Goal: Transaction & Acquisition: Purchase product/service

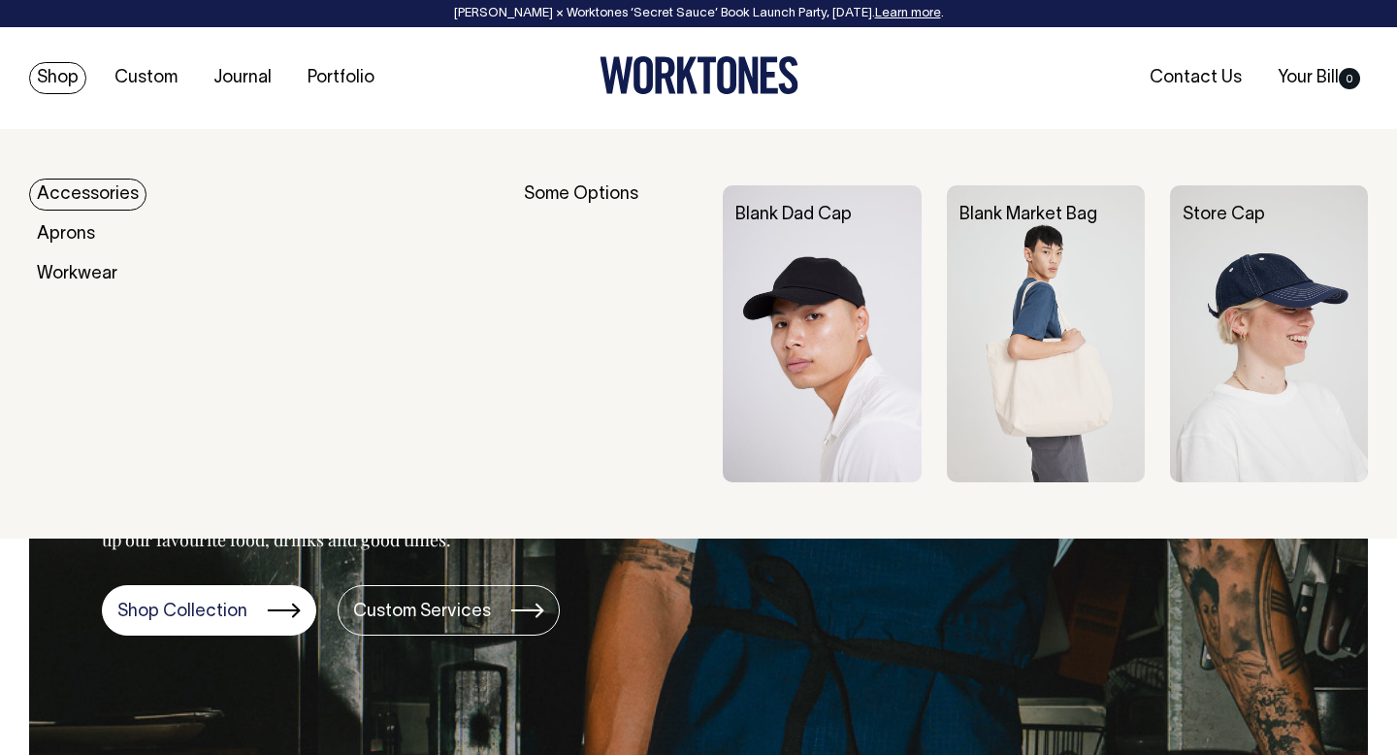
click at [817, 342] on img at bounding box center [822, 333] width 198 height 297
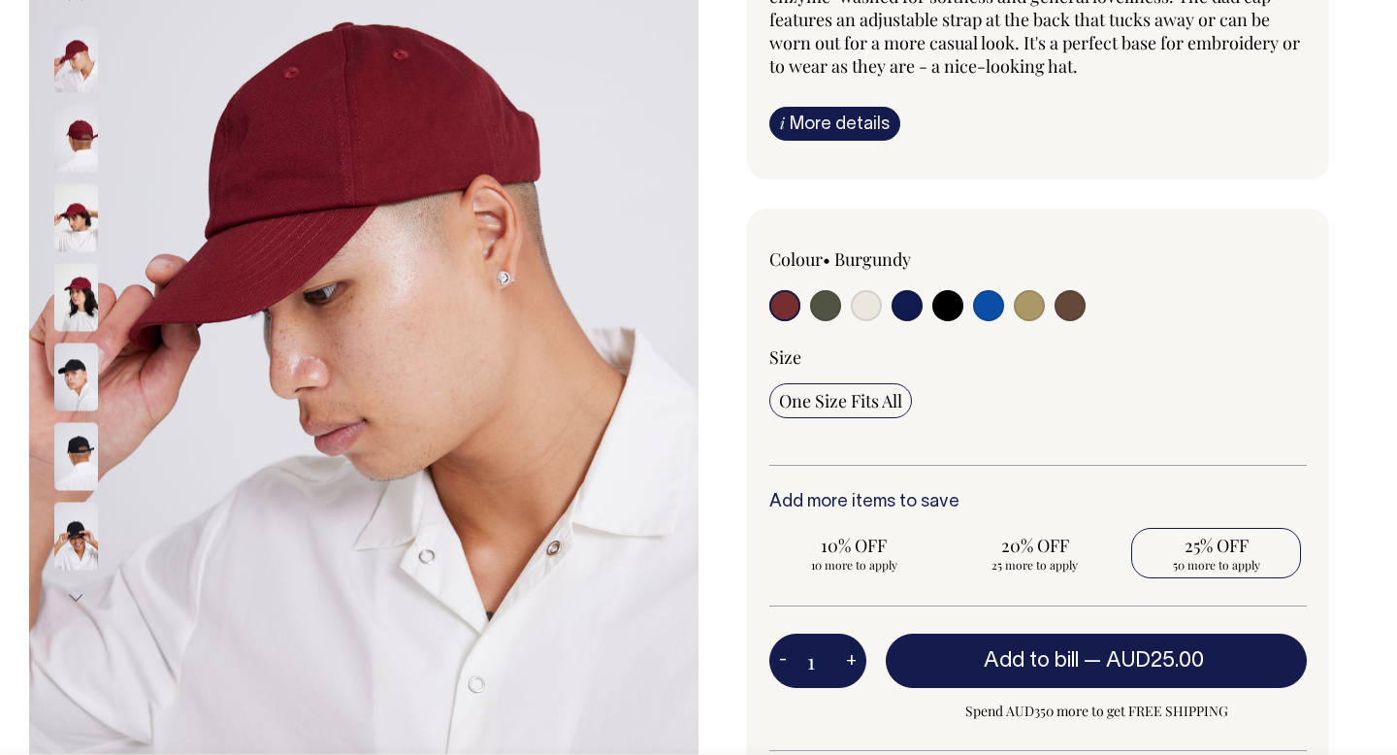
click at [1216, 561] on span "50 more to apply" at bounding box center [1216, 565] width 150 height 16
click at [1216, 561] on input "25% OFF 50 more to apply" at bounding box center [1216, 553] width 170 height 50
radio input "true"
type input "50"
radio input "true"
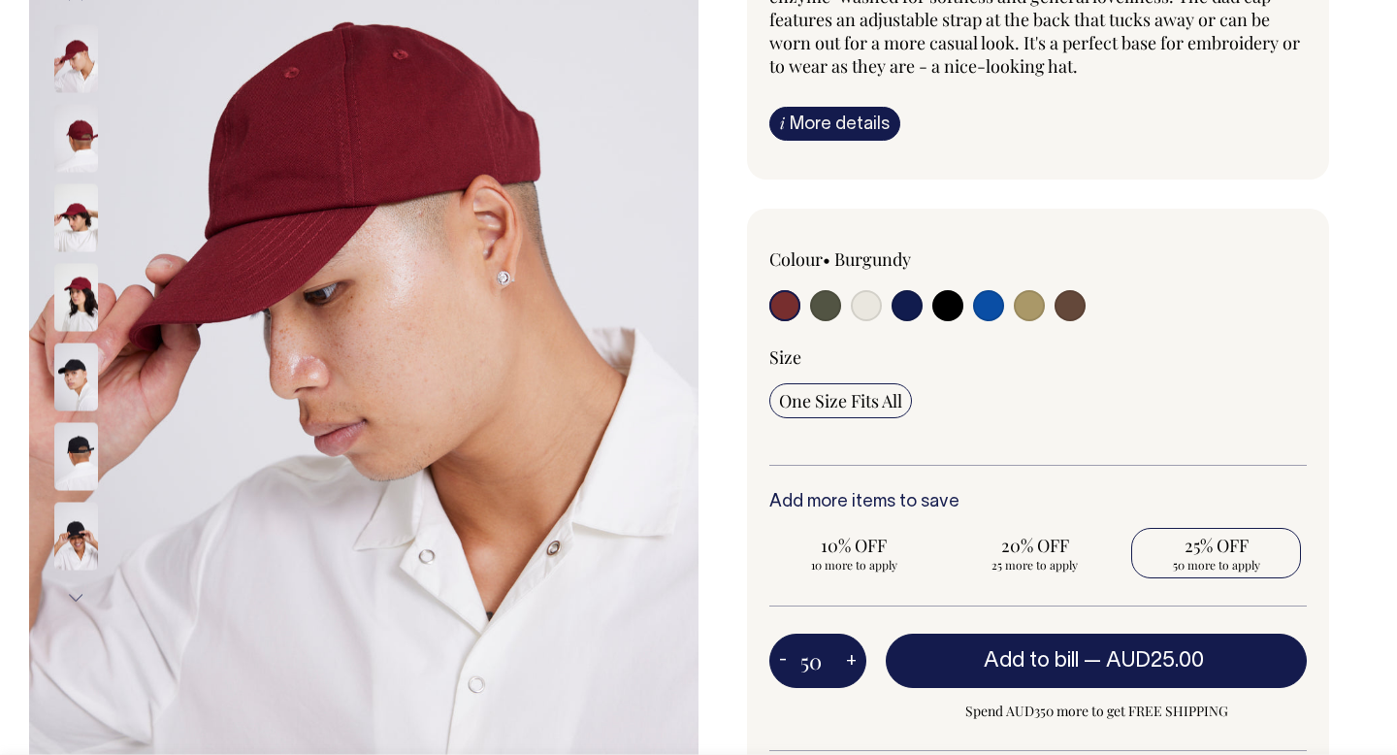
select select
type input "50"
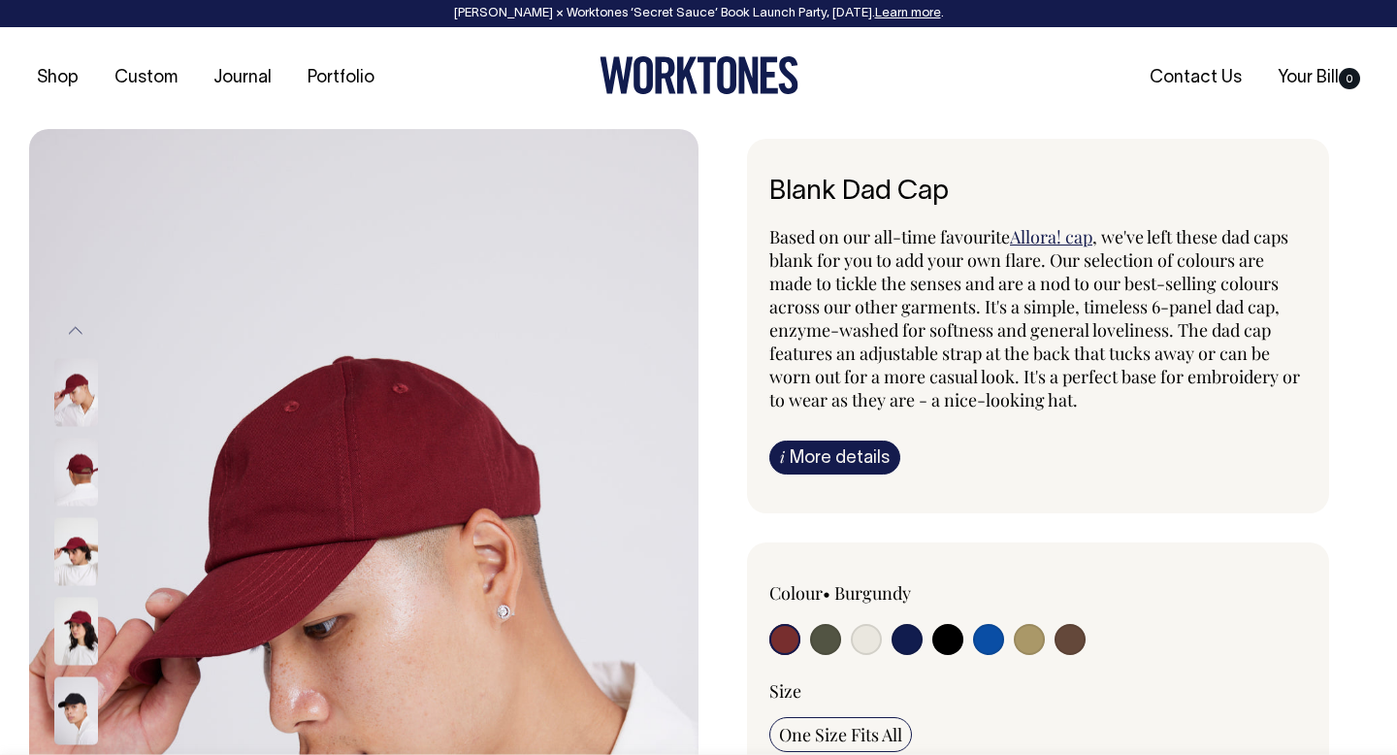
click at [899, 16] on link "Learn more" at bounding box center [908, 14] width 66 height 12
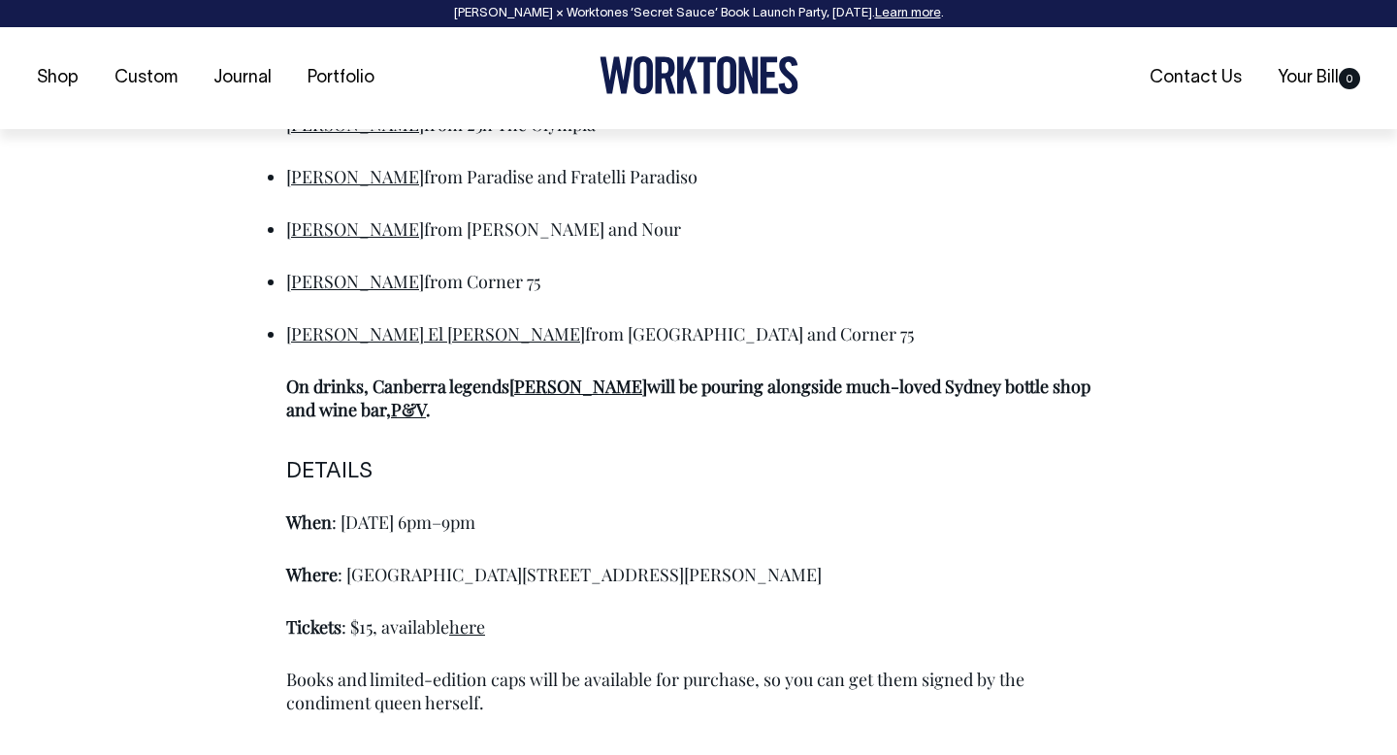
scroll to position [1244, 0]
click at [467, 625] on link "here" at bounding box center [467, 625] width 36 height 23
